Goal: Book appointment/travel/reservation

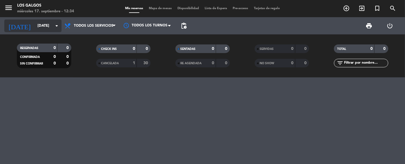
click at [56, 25] on icon "arrow_drop_down" at bounding box center [56, 25] width 7 height 7
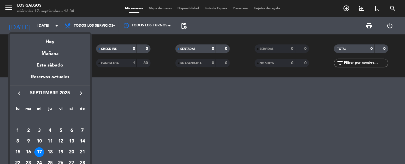
click at [124, 108] on div at bounding box center [202, 82] width 405 height 164
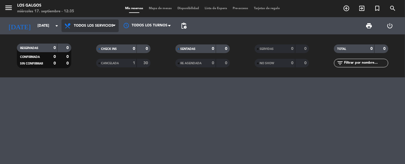
click at [111, 24] on span "Todos los servicios" at bounding box center [93, 26] width 39 height 4
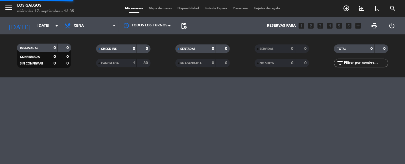
click at [86, 65] on div "menu Los Galgos [DATE] 17. septiembre - 12:35 Mis reservas Mapa de mesas Dispon…" at bounding box center [202, 38] width 405 height 77
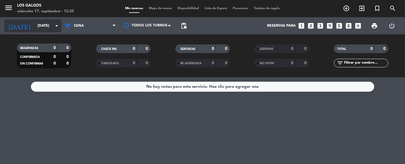
click at [53, 25] on input "[DATE]" at bounding box center [59, 26] width 49 height 10
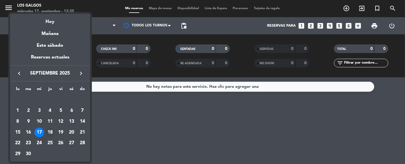
click at [49, 131] on div "18" at bounding box center [50, 132] width 10 height 10
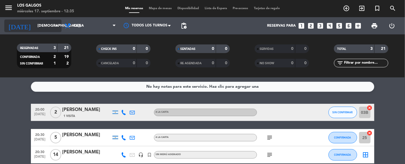
click at [52, 26] on input "[DEMOGRAPHIC_DATA][DATE]" at bounding box center [59, 26] width 49 height 10
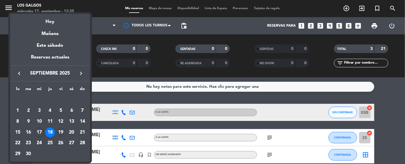
click at [59, 132] on div "19" at bounding box center [61, 132] width 10 height 10
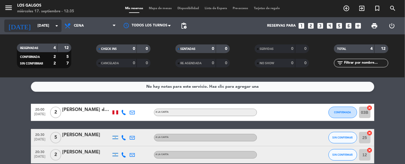
click at [56, 25] on icon "arrow_drop_down" at bounding box center [56, 25] width 7 height 7
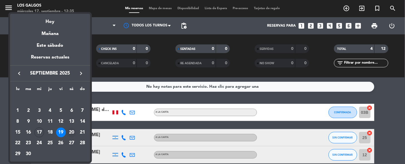
click at [69, 131] on div "20" at bounding box center [72, 132] width 10 height 10
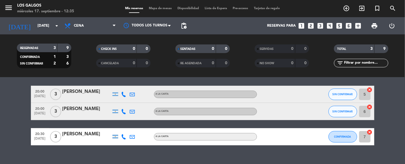
scroll to position [28, 0]
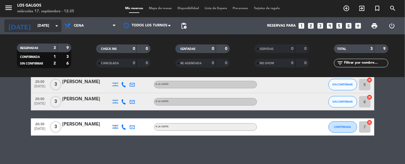
click at [56, 22] on icon "arrow_drop_down" at bounding box center [56, 25] width 7 height 7
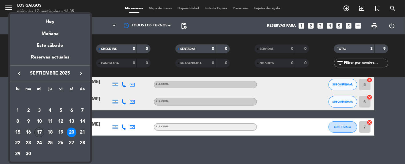
click at [39, 130] on div "17" at bounding box center [39, 132] width 10 height 10
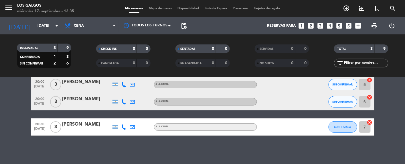
type input "[DATE]"
